Goal: Task Accomplishment & Management: Manage account settings

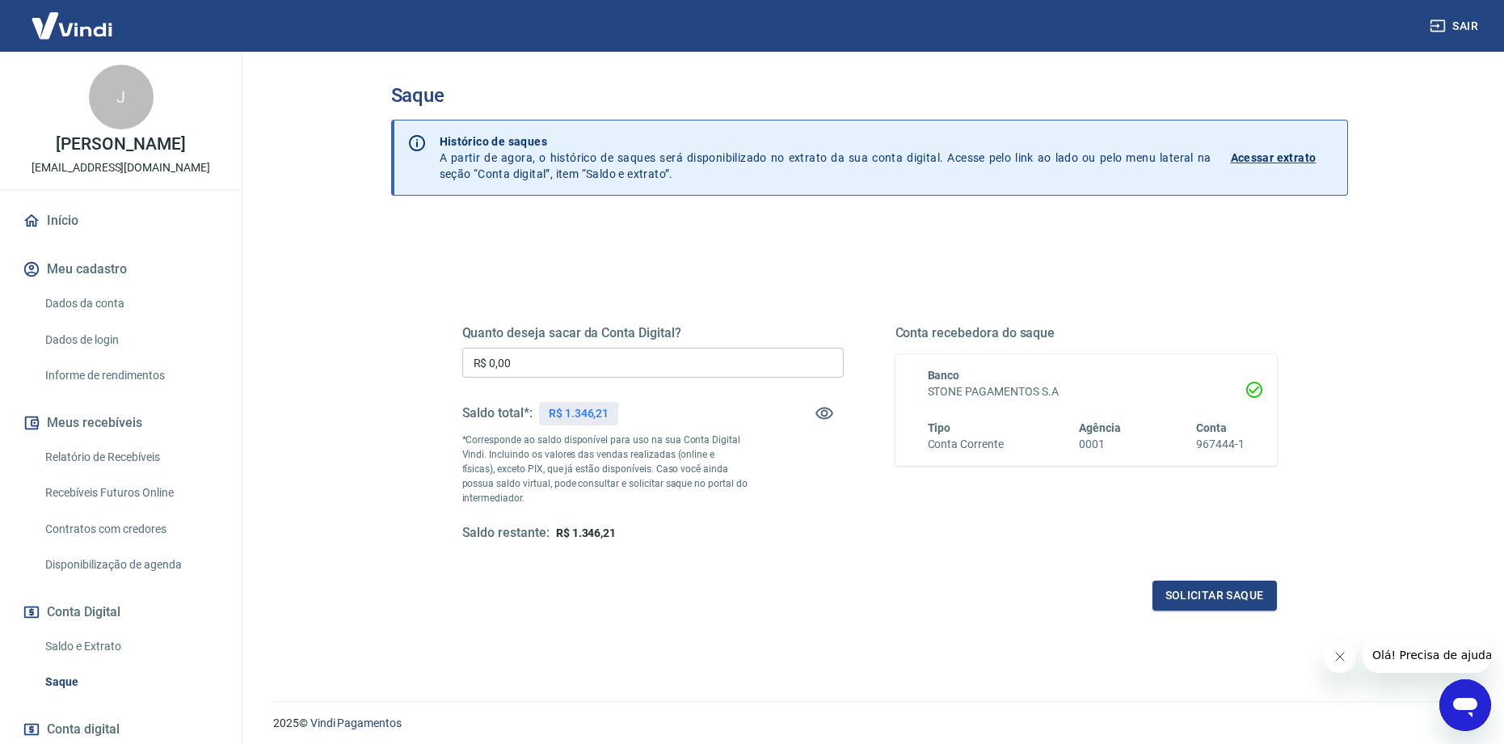
click at [564, 365] on input "R$ 0,00" at bounding box center [652, 363] width 381 height 30
type input "R$ 1.000,00"
click at [1262, 601] on button "Solicitar saque" at bounding box center [1215, 595] width 124 height 30
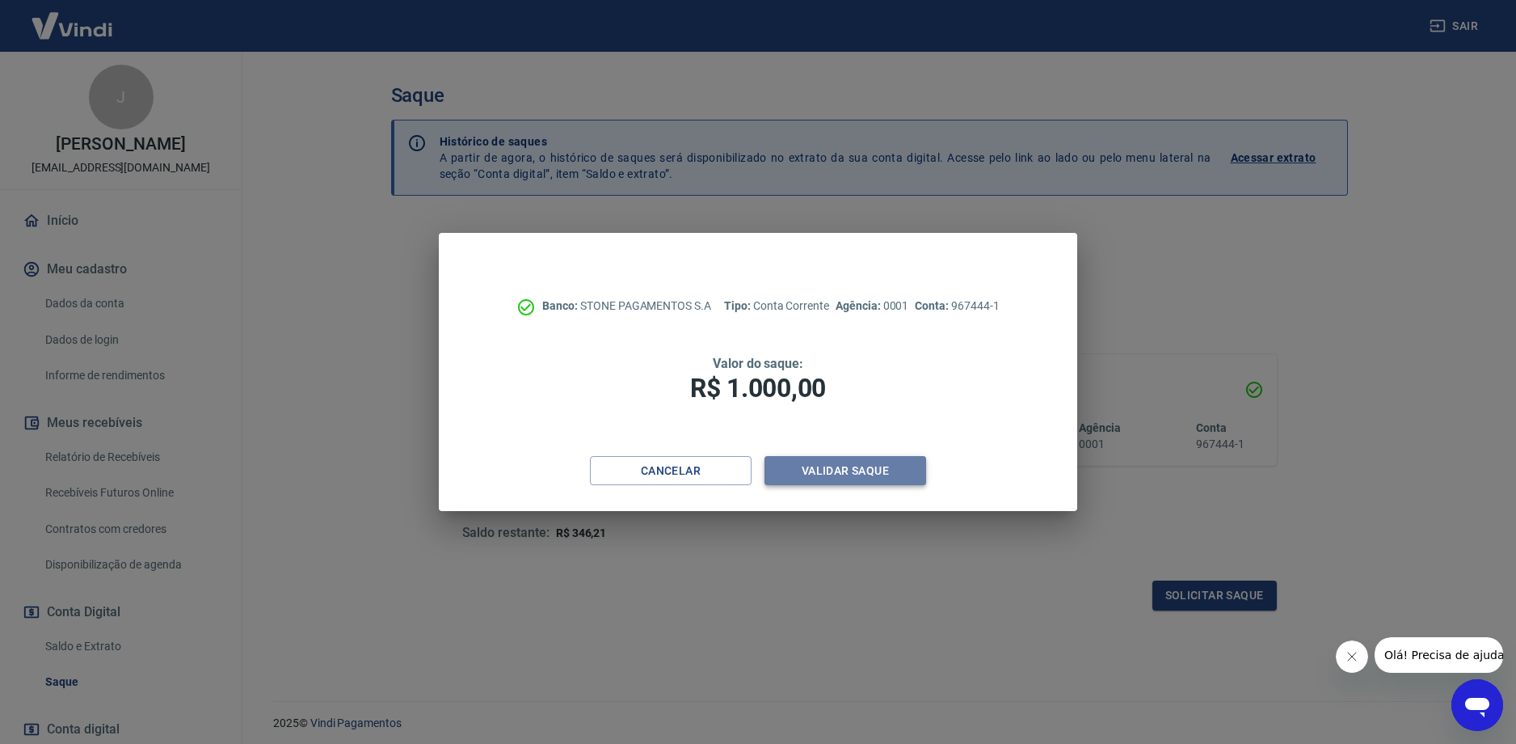
click at [819, 467] on button "Validar saque" at bounding box center [846, 471] width 162 height 30
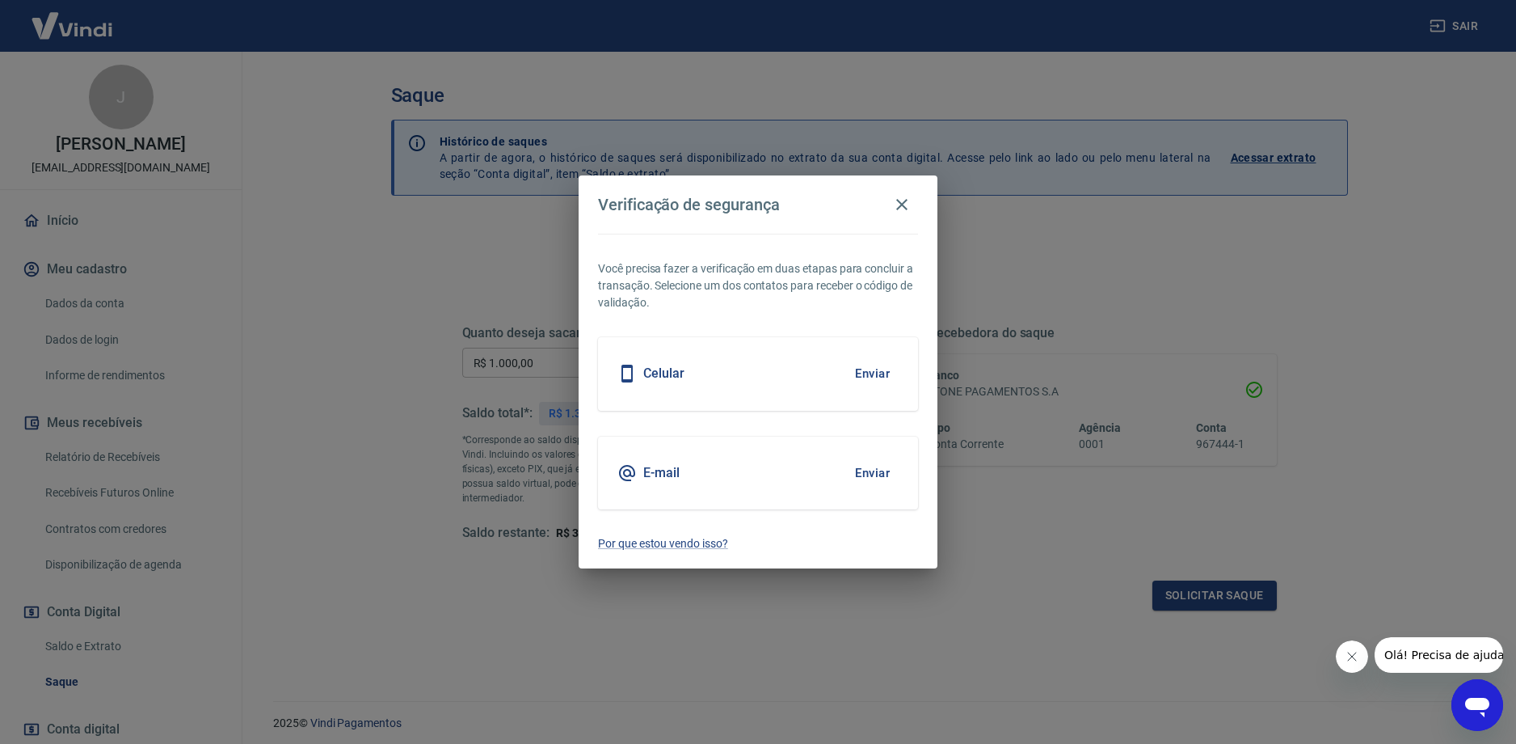
click at [862, 480] on button "Enviar" at bounding box center [872, 473] width 53 height 34
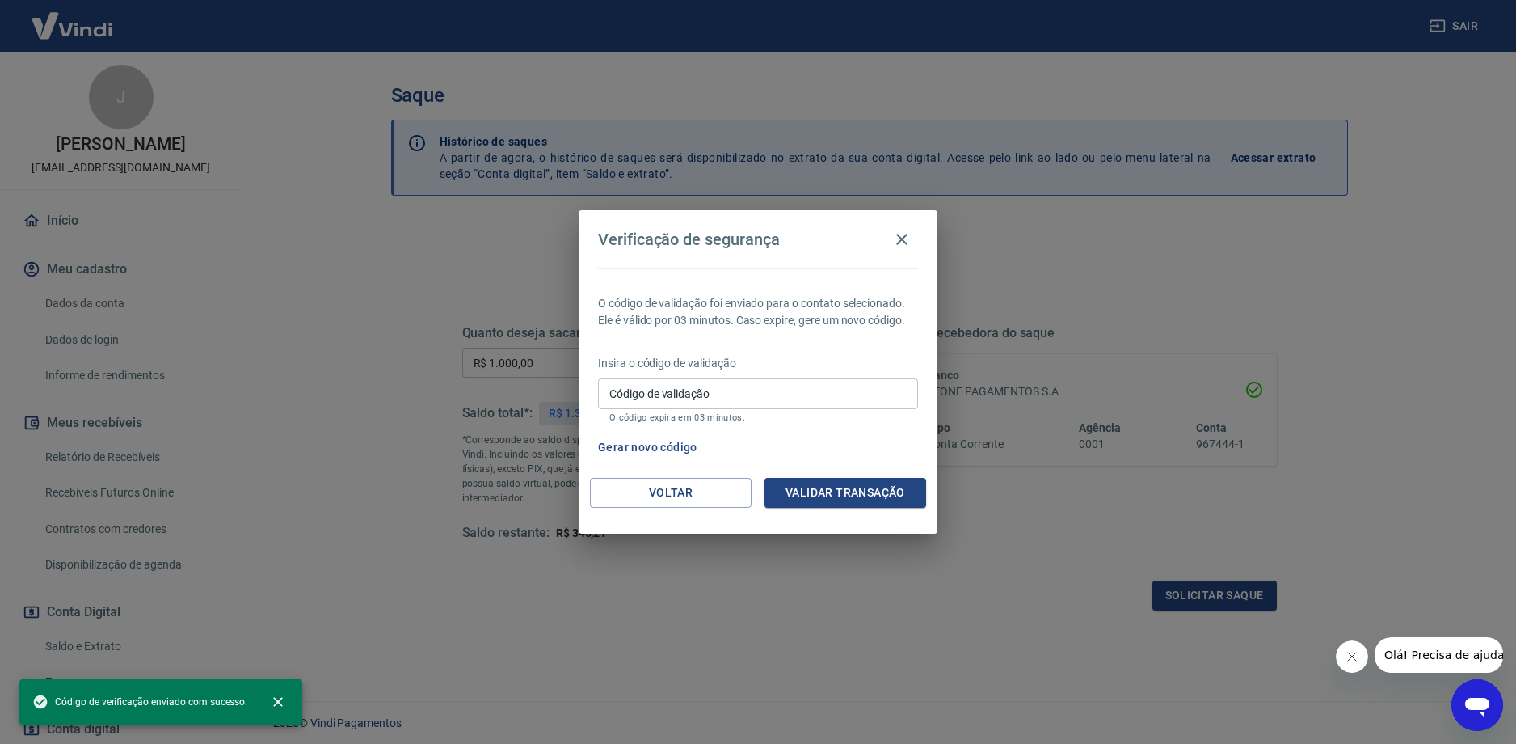
click at [752, 399] on input "Código de validação" at bounding box center [758, 393] width 320 height 30
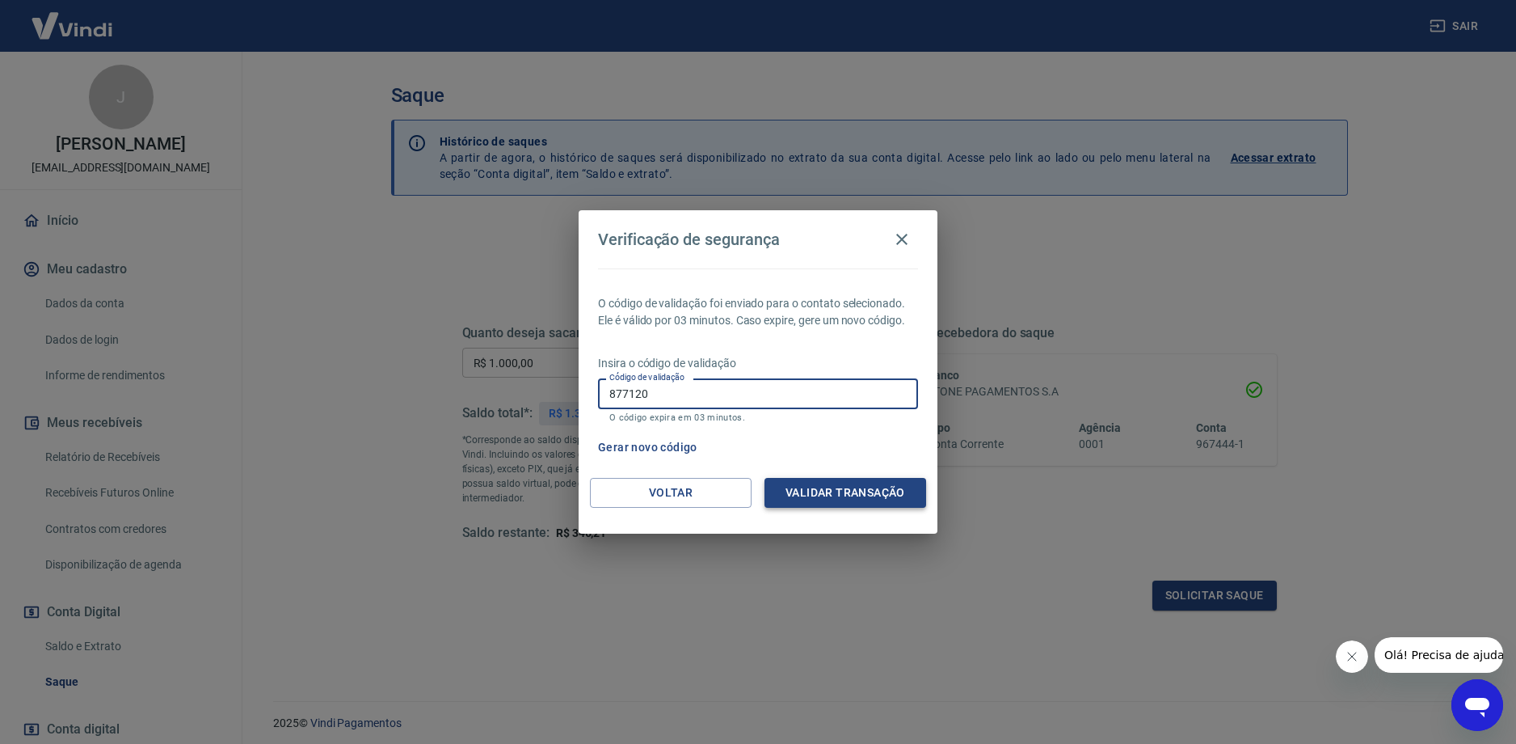
type input "877120"
click at [818, 478] on button "Validar transação" at bounding box center [846, 493] width 162 height 30
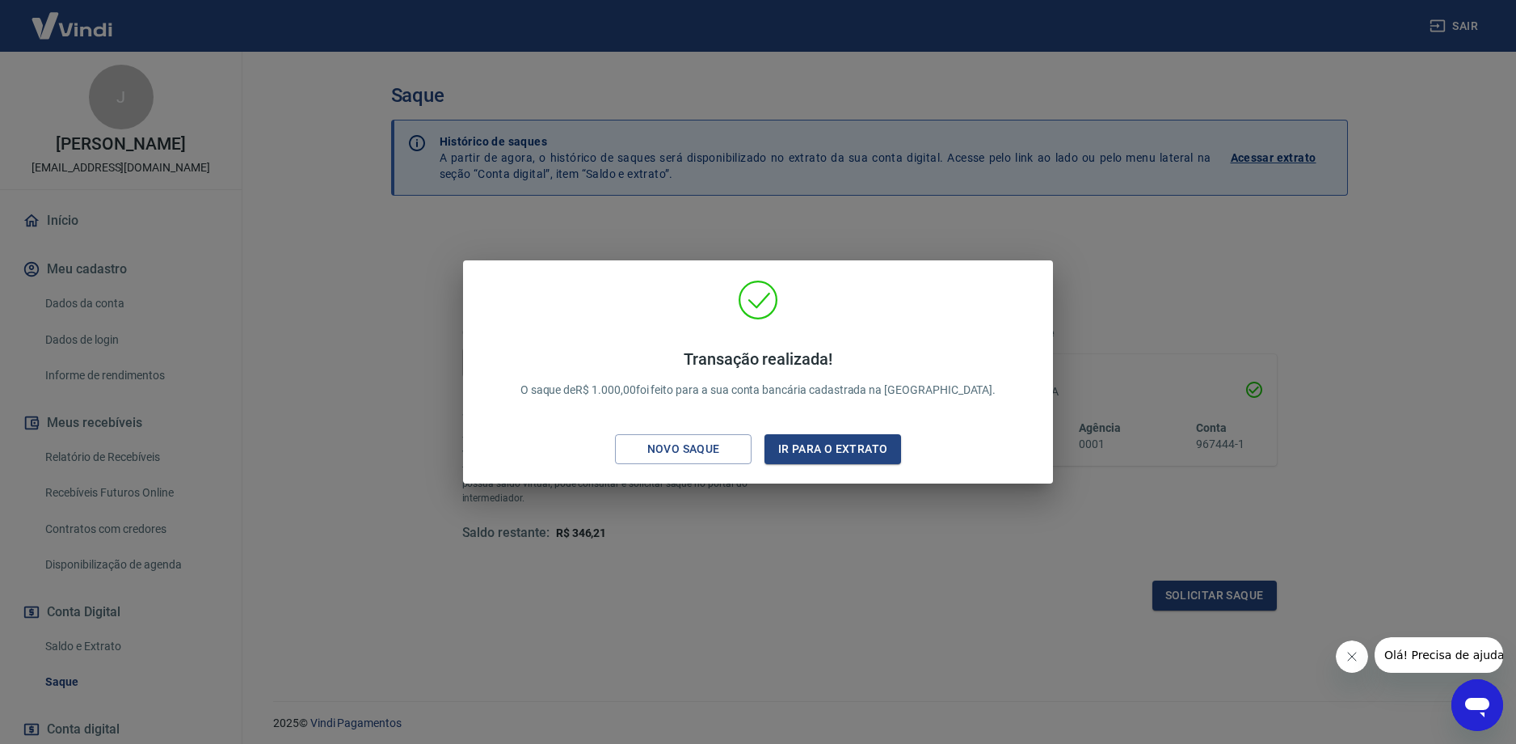
click at [797, 233] on div "Transação realizada! O saque de R$ 1.000,00 foi feito para a sua conta bancária…" at bounding box center [758, 372] width 1516 height 744
